Goal: Obtain resource: Obtain resource

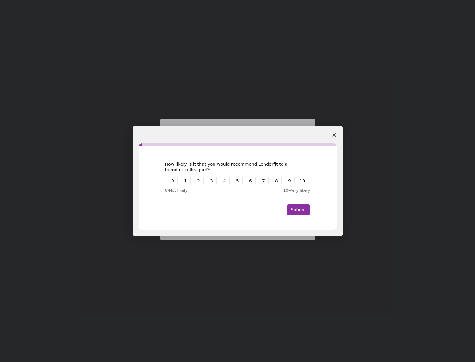
click at [335, 134] on icon "Close survey" at bounding box center [335, 135] width 4 height 4
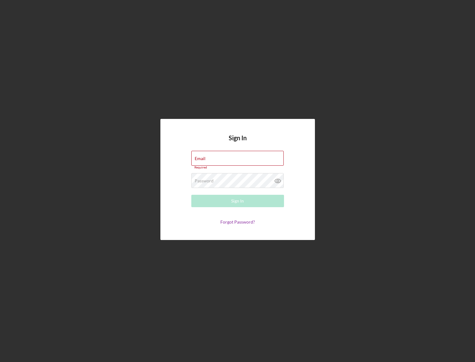
type input "[EMAIL_ADDRESS][DOMAIN_NAME]"
click at [236, 202] on div "Sign In" at bounding box center [237, 201] width 13 height 12
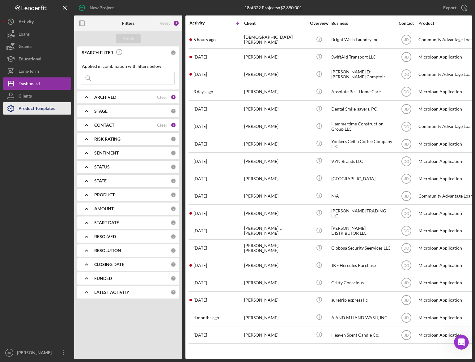
click at [34, 107] on div "Product Templates" at bounding box center [37, 109] width 36 height 14
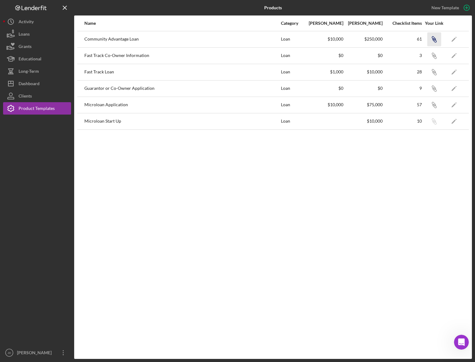
click at [430, 36] on icon "Icon/Link" at bounding box center [434, 39] width 14 height 14
